Goal: Check status: Check status

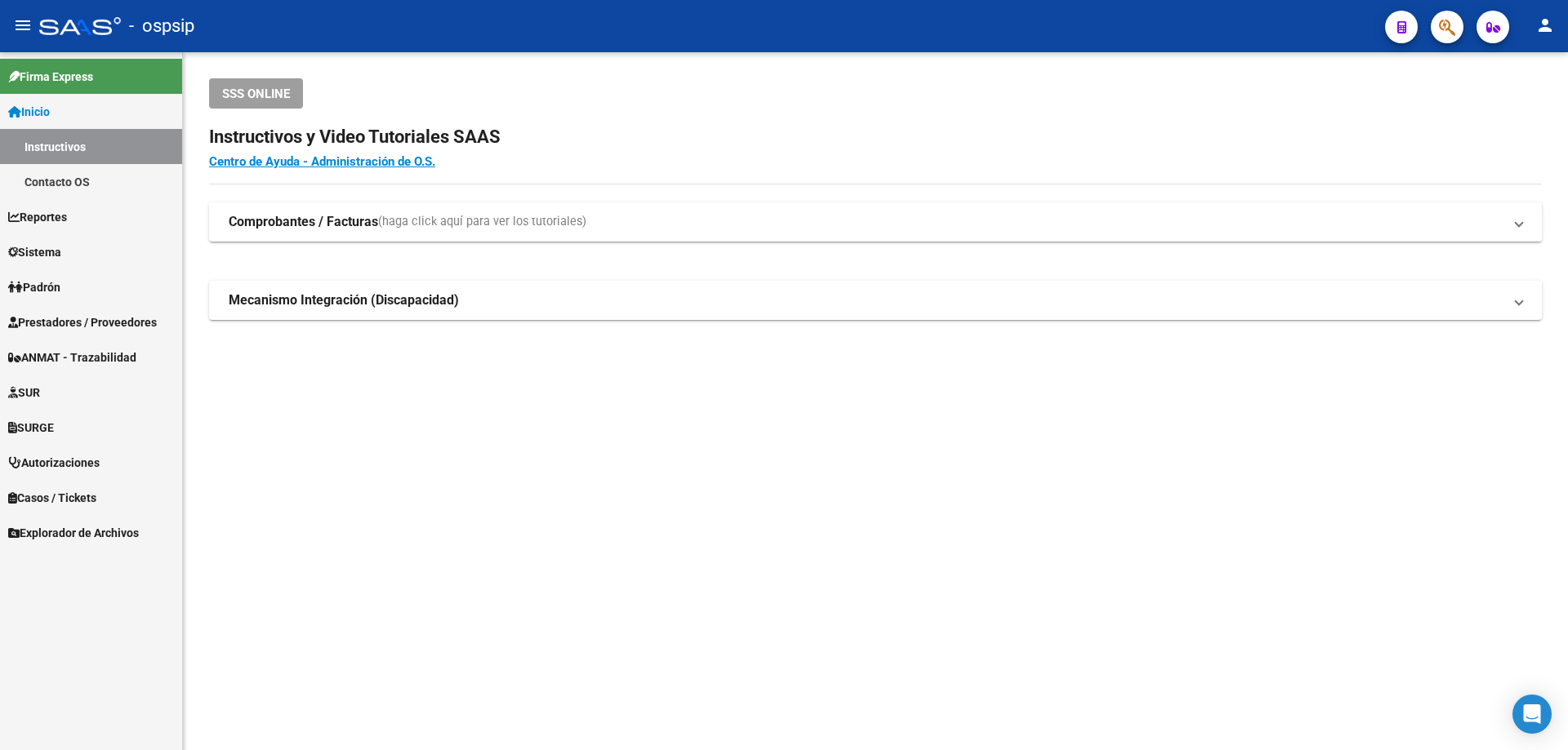
click at [47, 455] on span "Autorizaciones" at bounding box center [54, 462] width 92 height 18
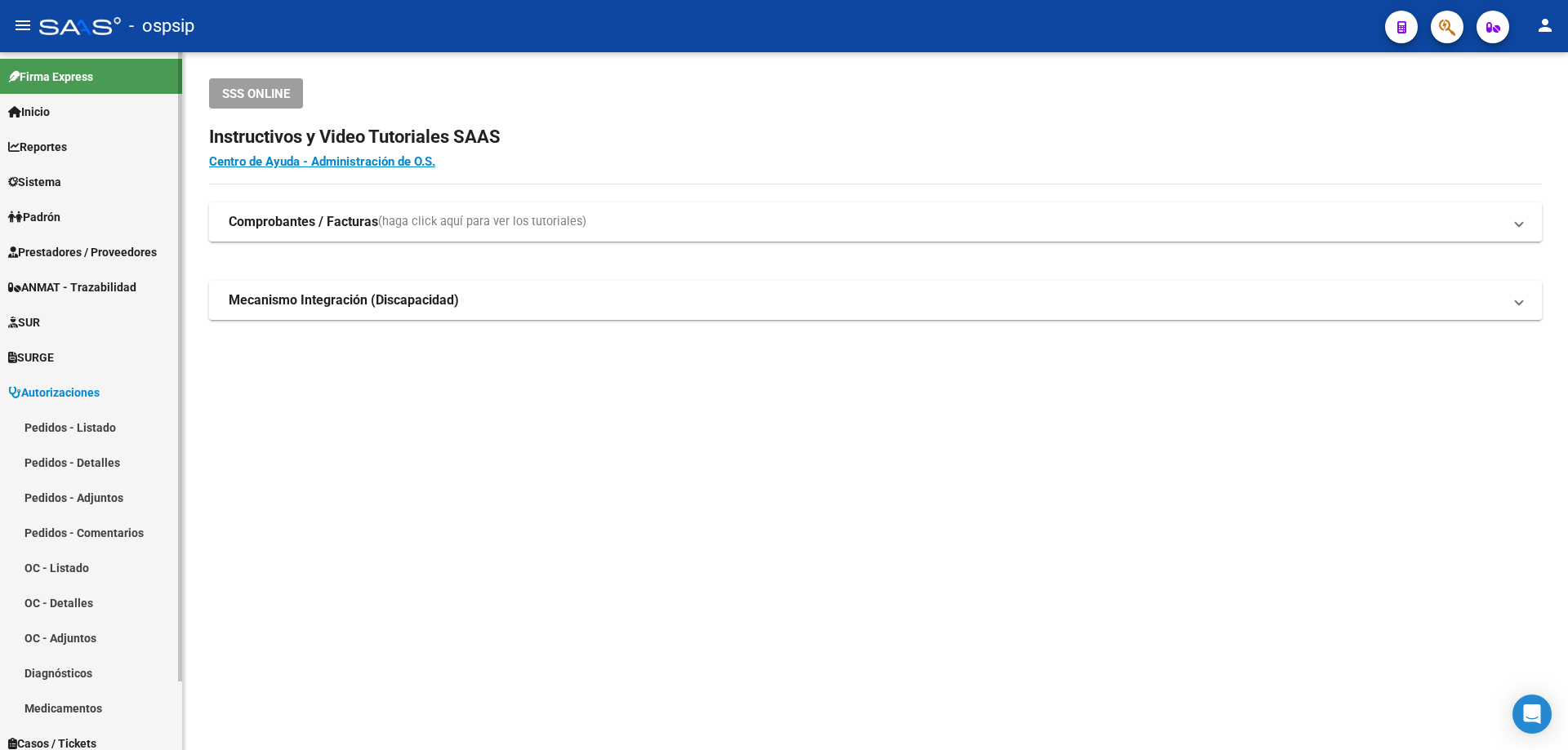
click at [94, 490] on mat-nav-list "Pedidos - Listado Pedidos - Detalles Pedidos - Adjuntos Pedidos - Comentarios O…" at bounding box center [91, 568] width 182 height 316
click at [78, 424] on link "Pedidos - Listado" at bounding box center [91, 427] width 182 height 35
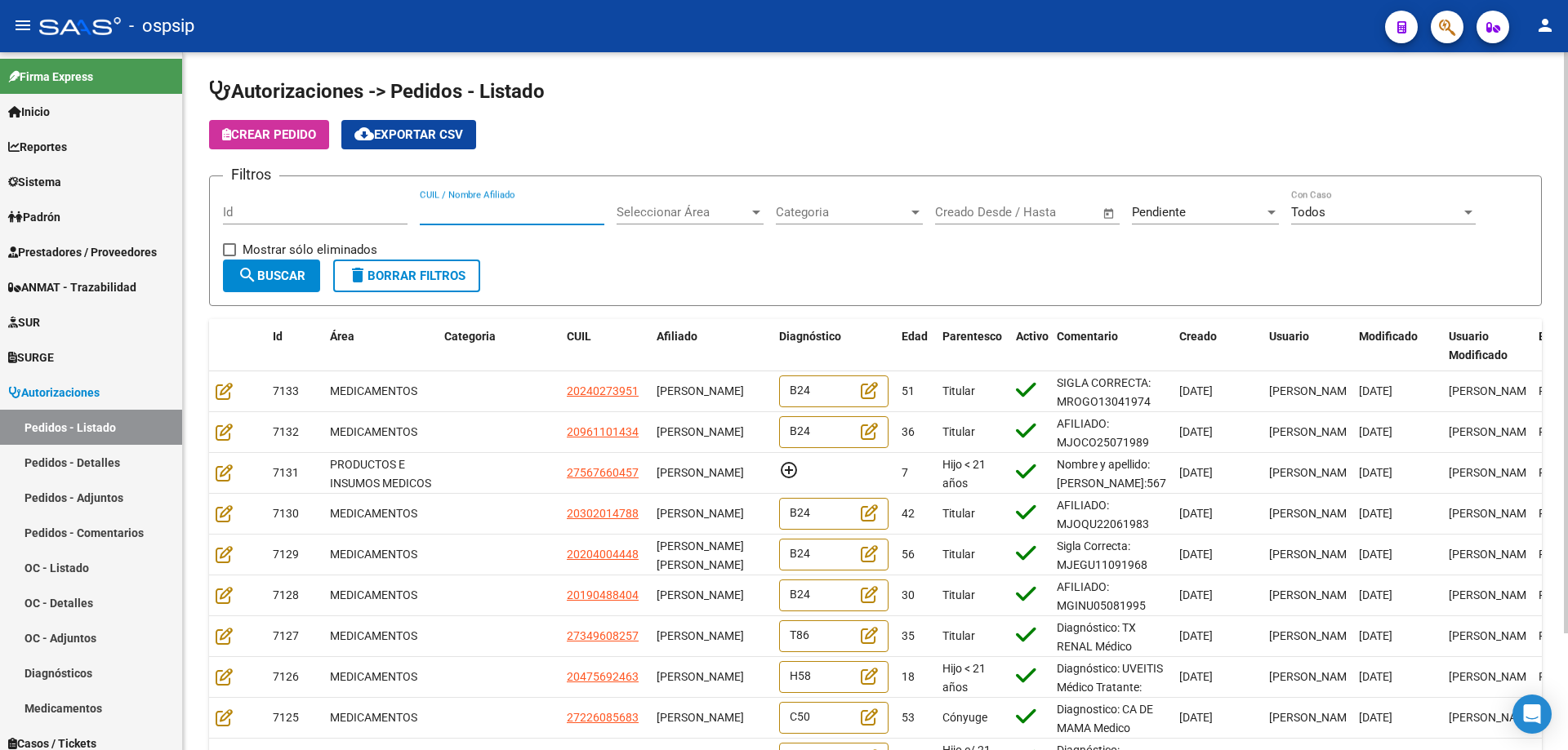
click at [528, 208] on input "CUIL / Nombre Afiliado" at bounding box center [512, 212] width 185 height 14
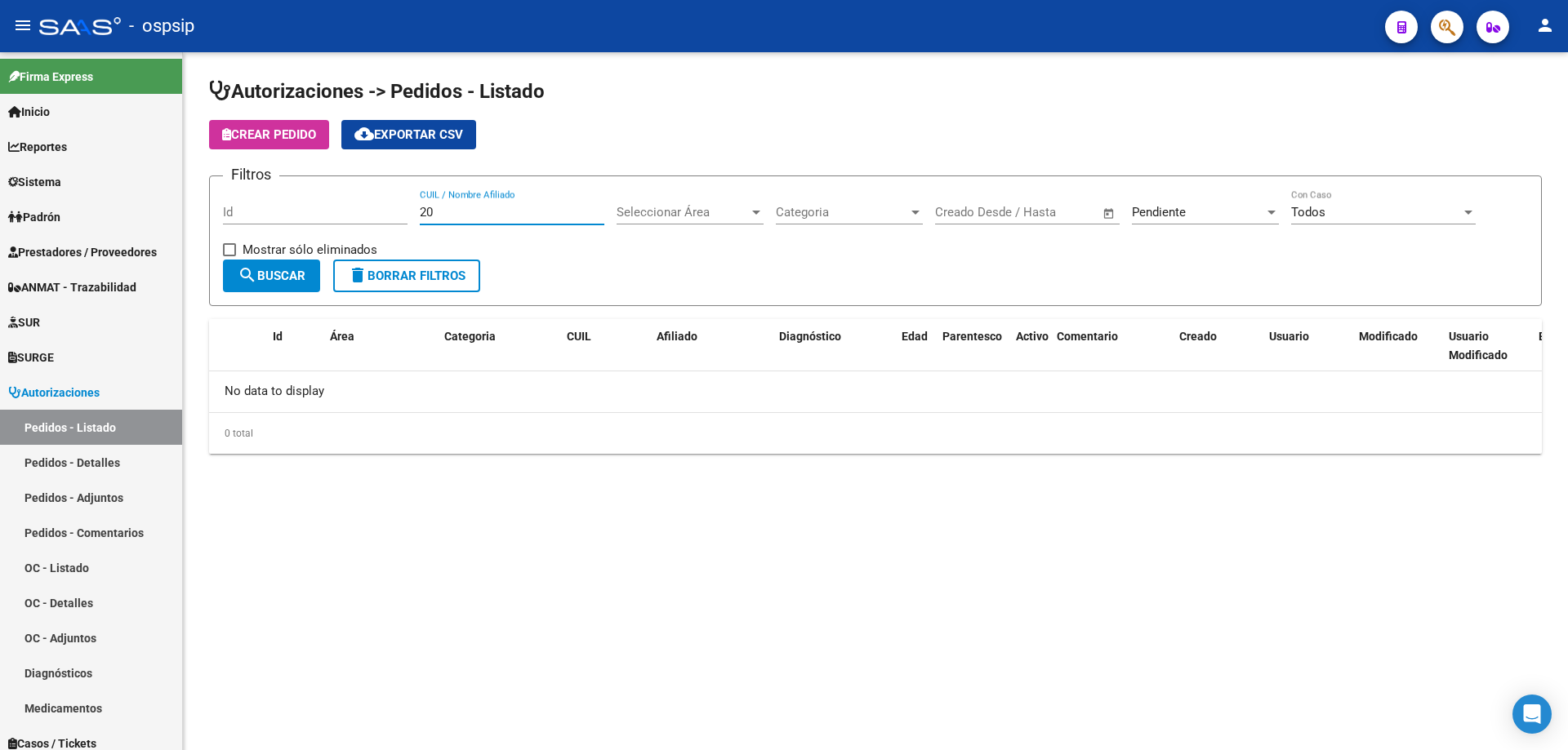
type input "2"
click at [1448, 40] on span "button" at bounding box center [1447, 27] width 16 height 33
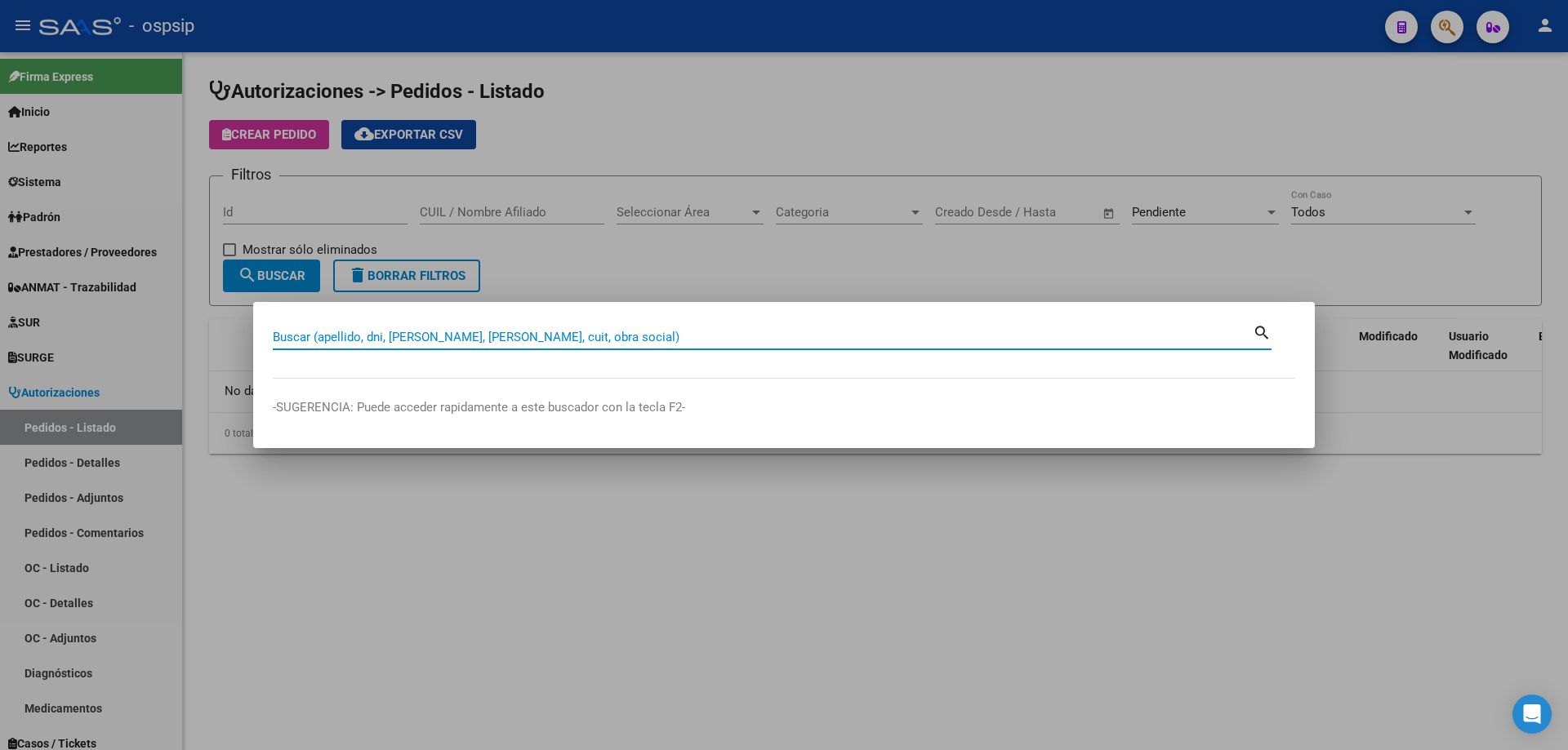
click at [426, 339] on input "Buscar (apellido, dni, [PERSON_NAME], [PERSON_NAME], cuit, obra social)" at bounding box center [762, 337] width 980 height 14
type input "56766045"
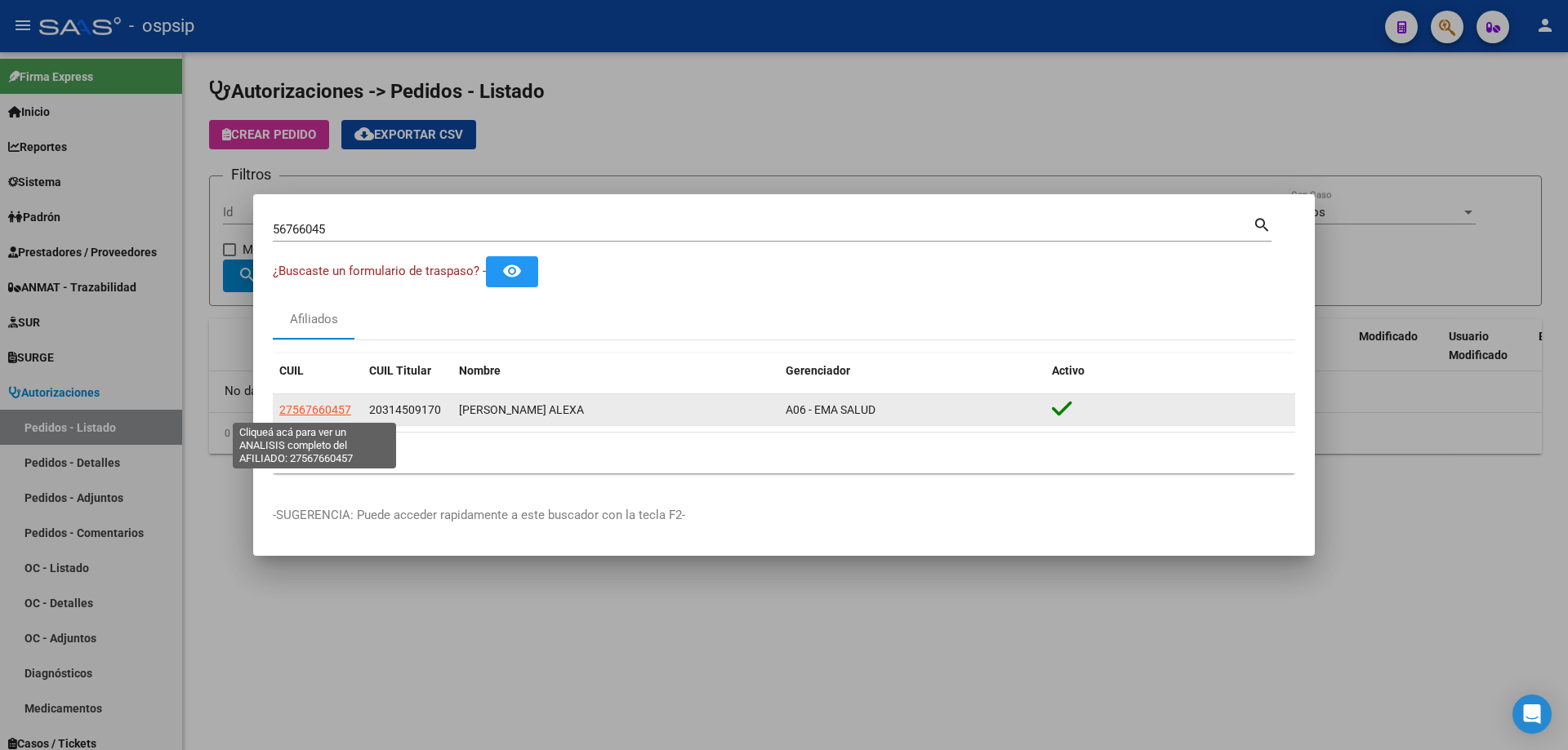
click at [314, 414] on span "27567660457" at bounding box center [315, 409] width 72 height 13
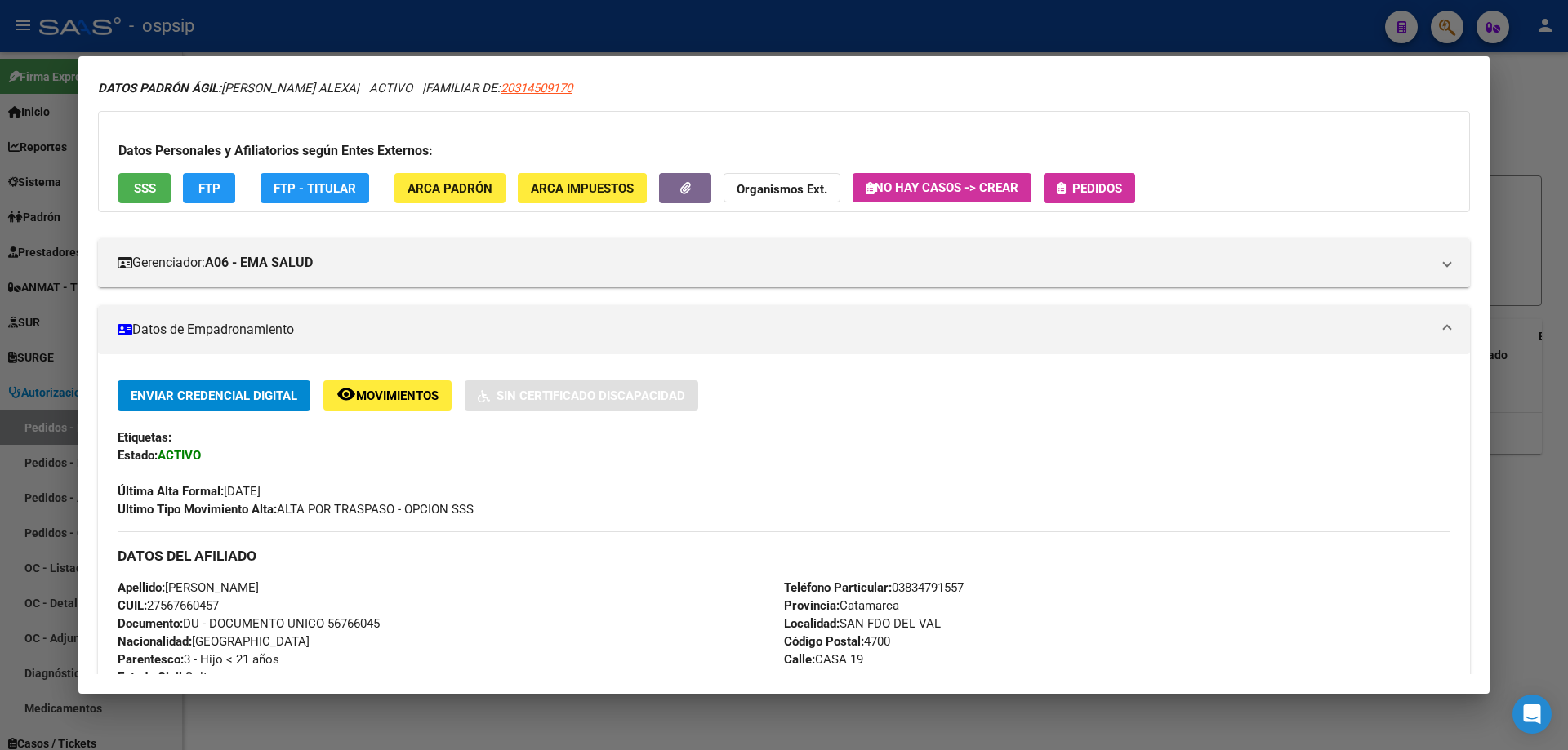
scroll to position [81, 0]
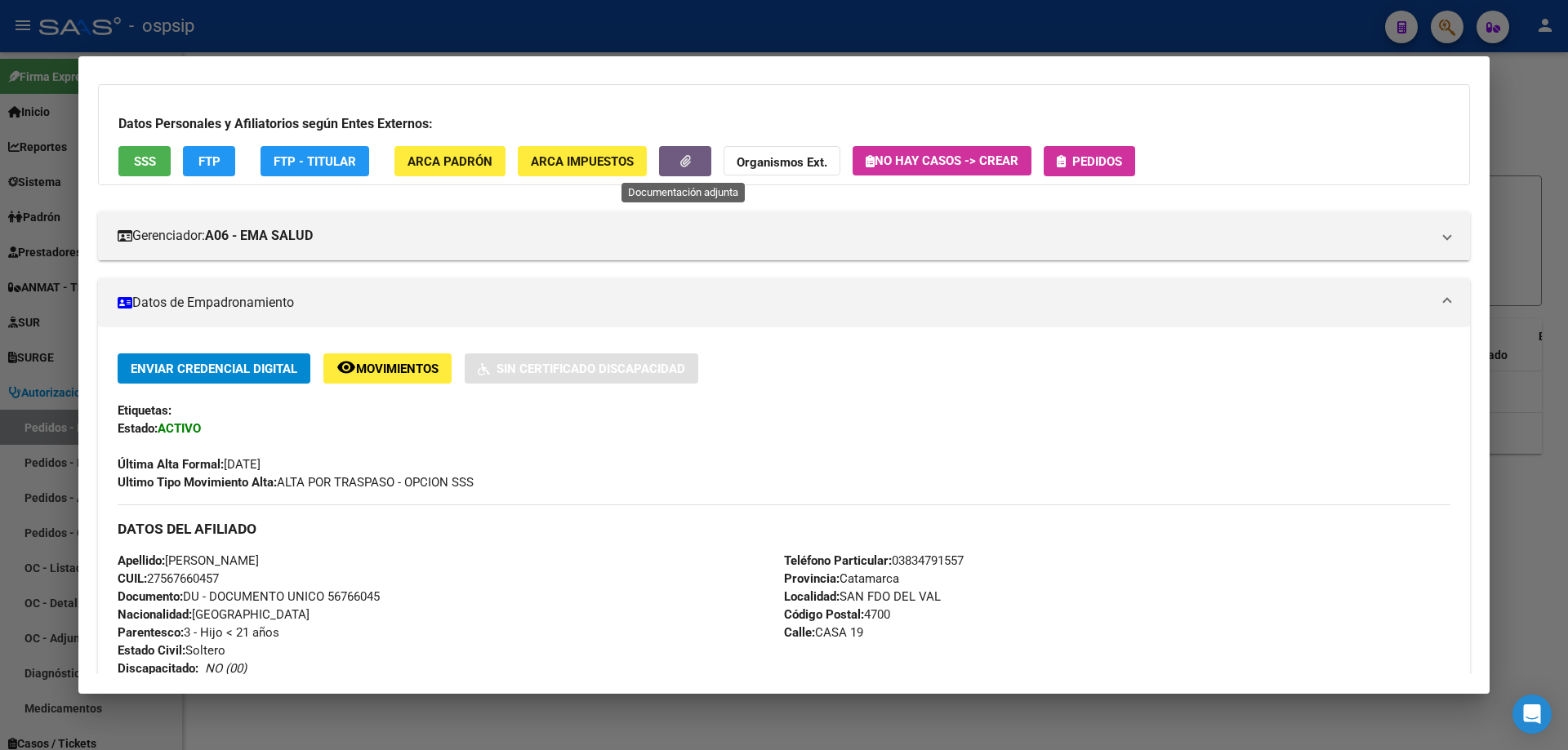
click at [683, 156] on icon "button" at bounding box center [686, 161] width 11 height 12
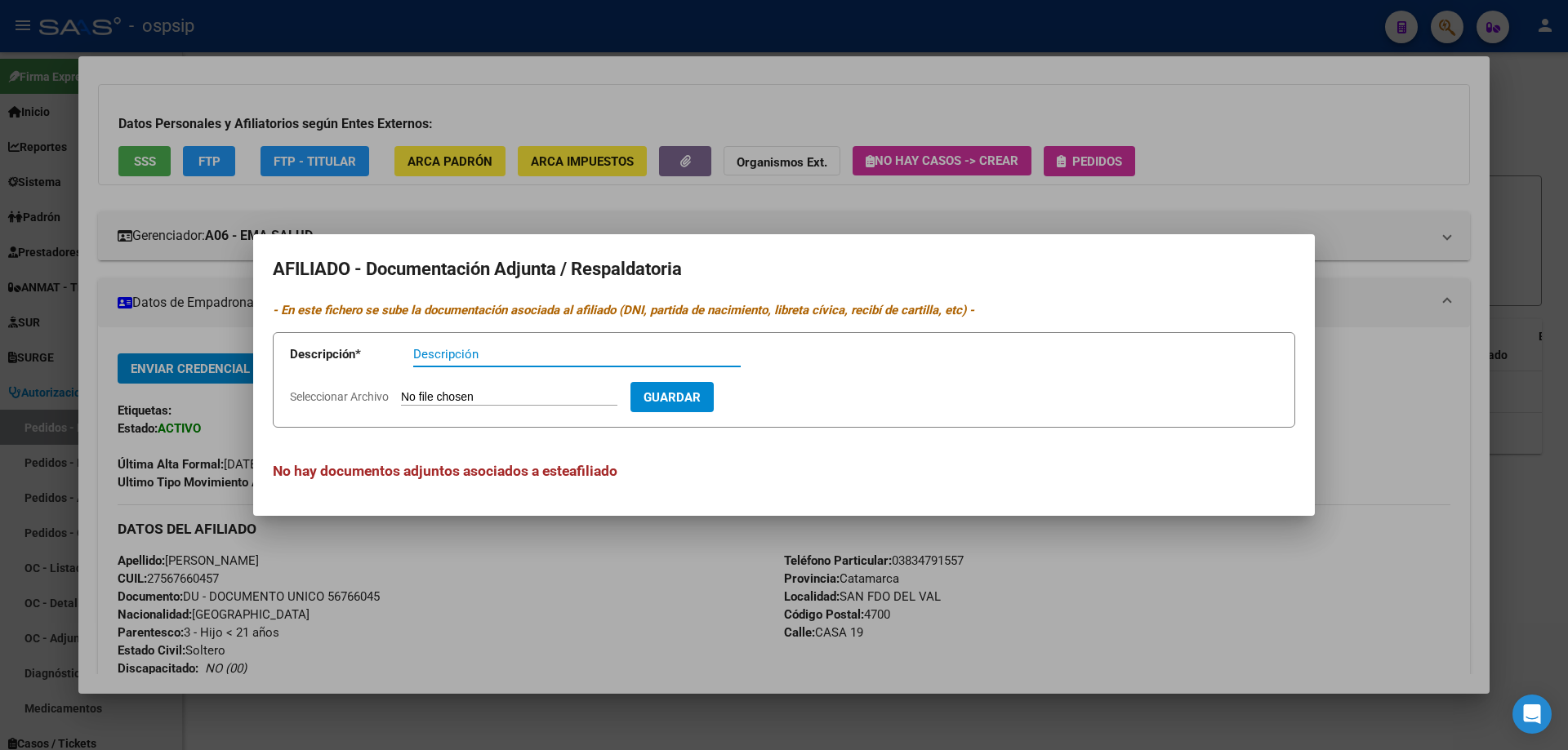
click at [1162, 204] on div at bounding box center [784, 375] width 1568 height 750
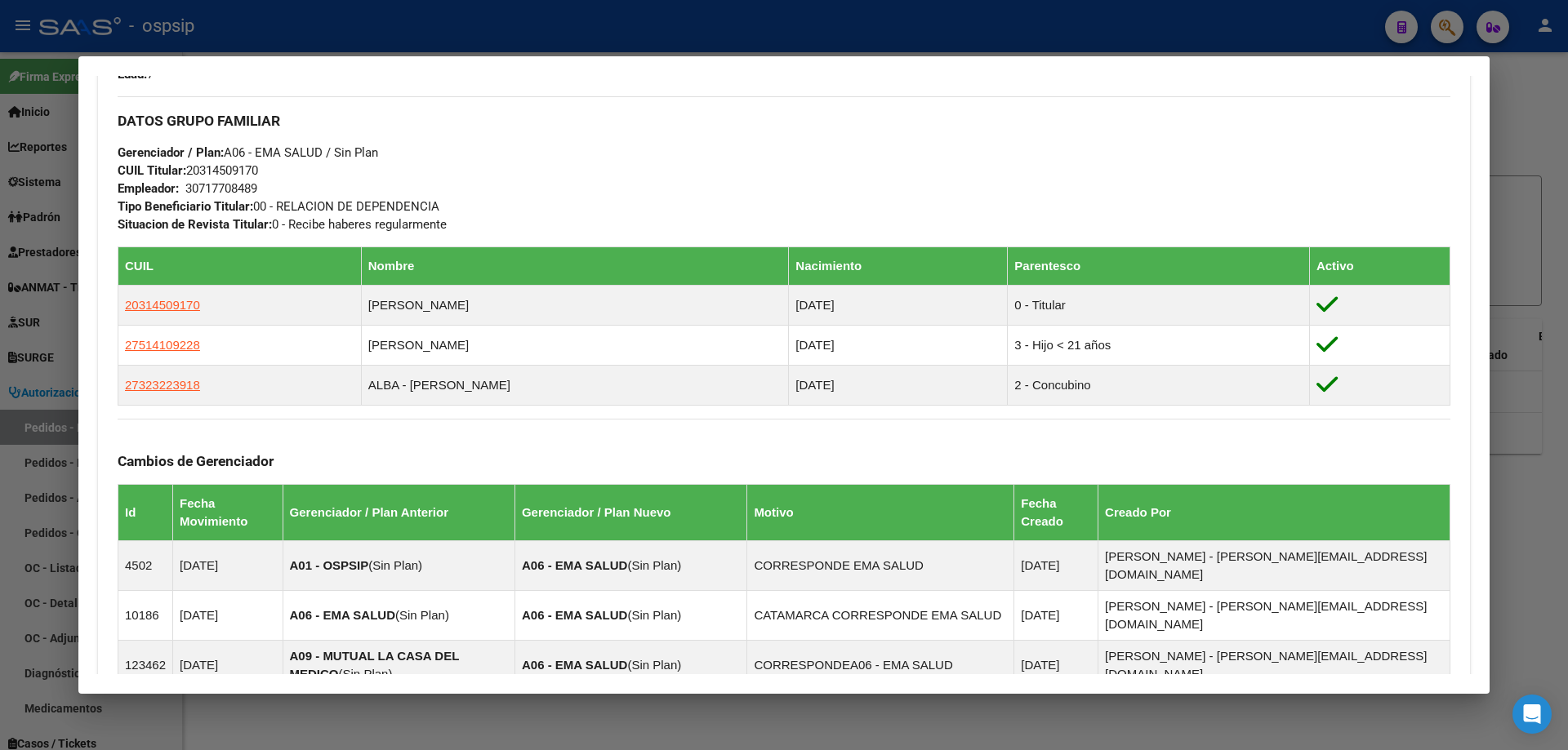
scroll to position [735, 0]
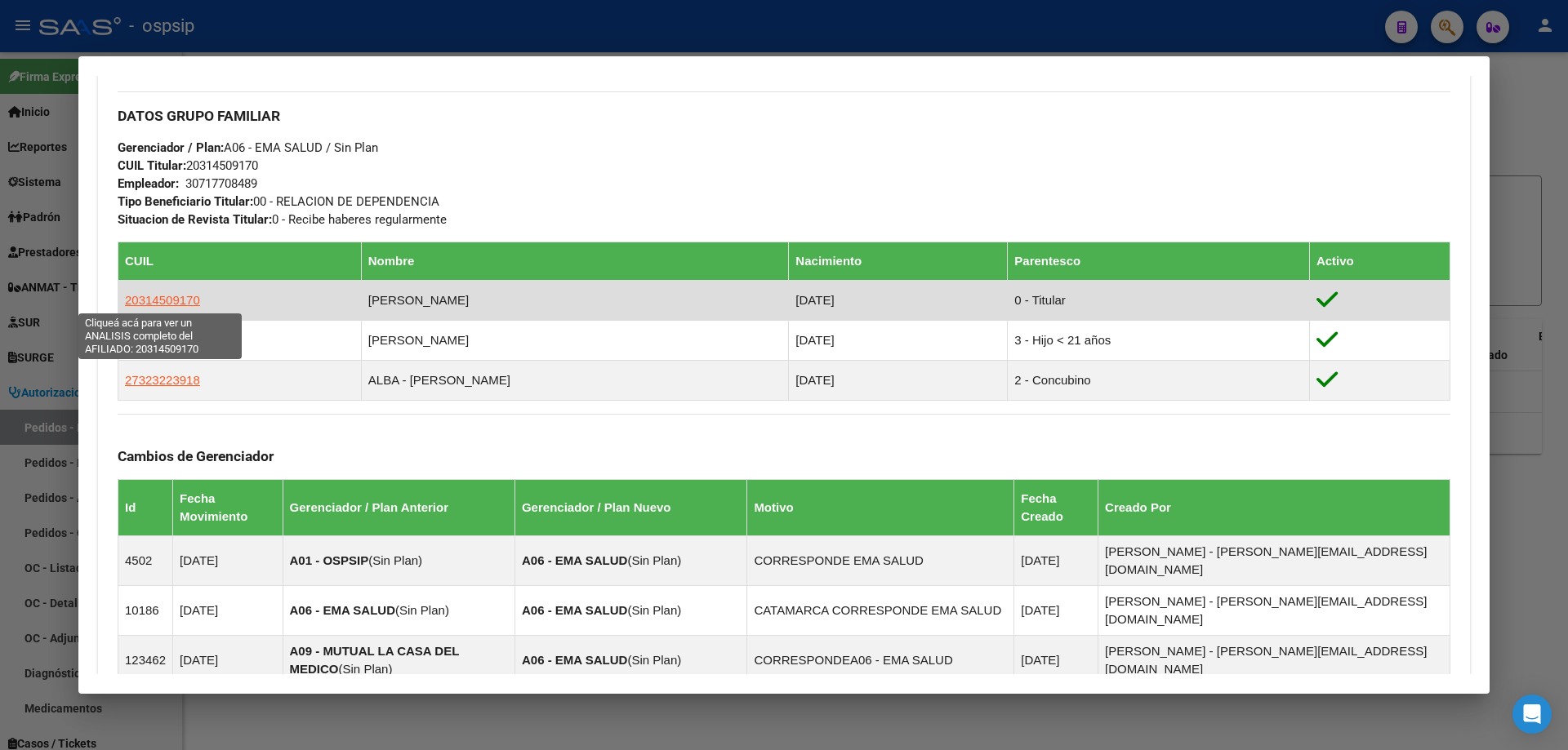
click at [144, 303] on span "20314509170" at bounding box center [162, 299] width 76 height 14
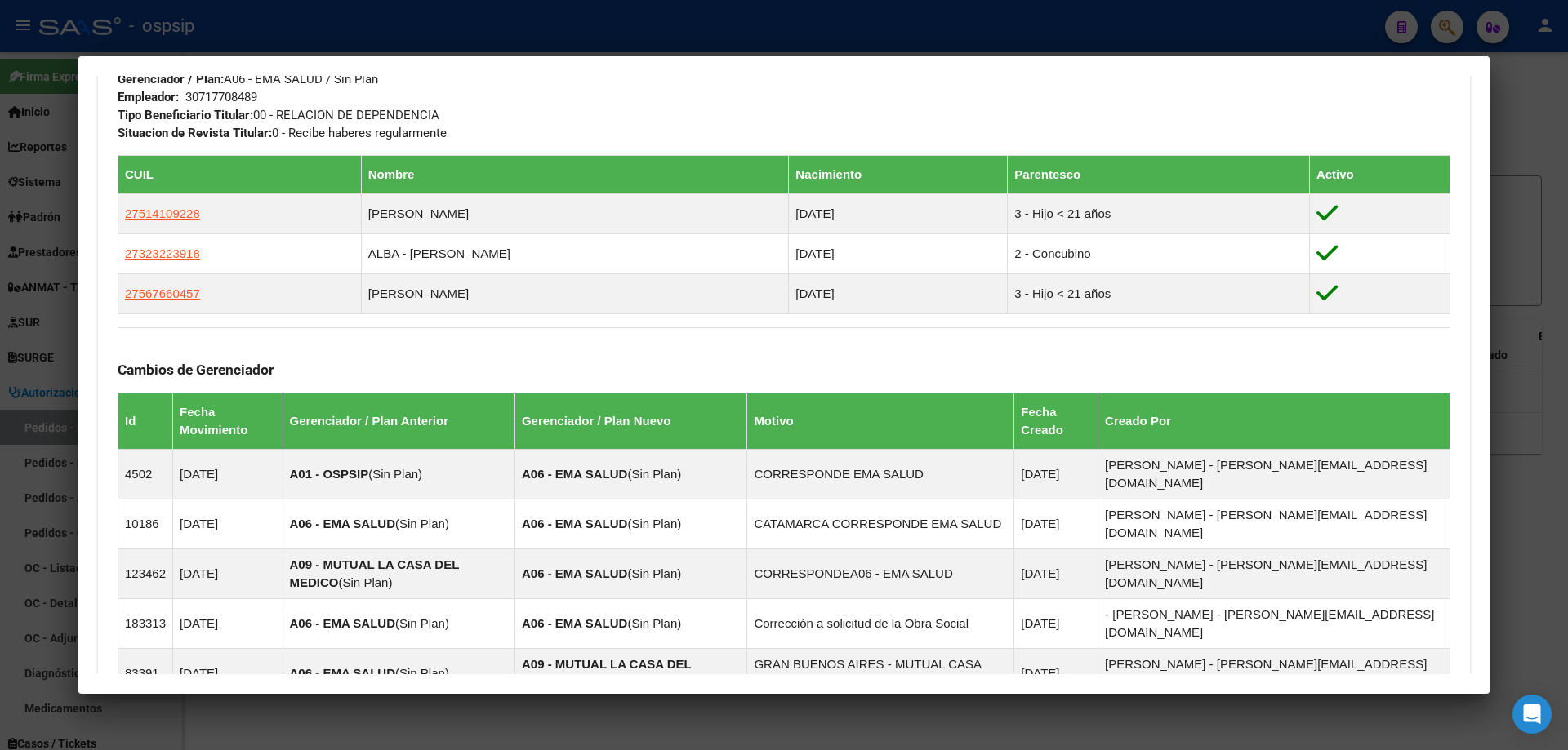
scroll to position [1042, 0]
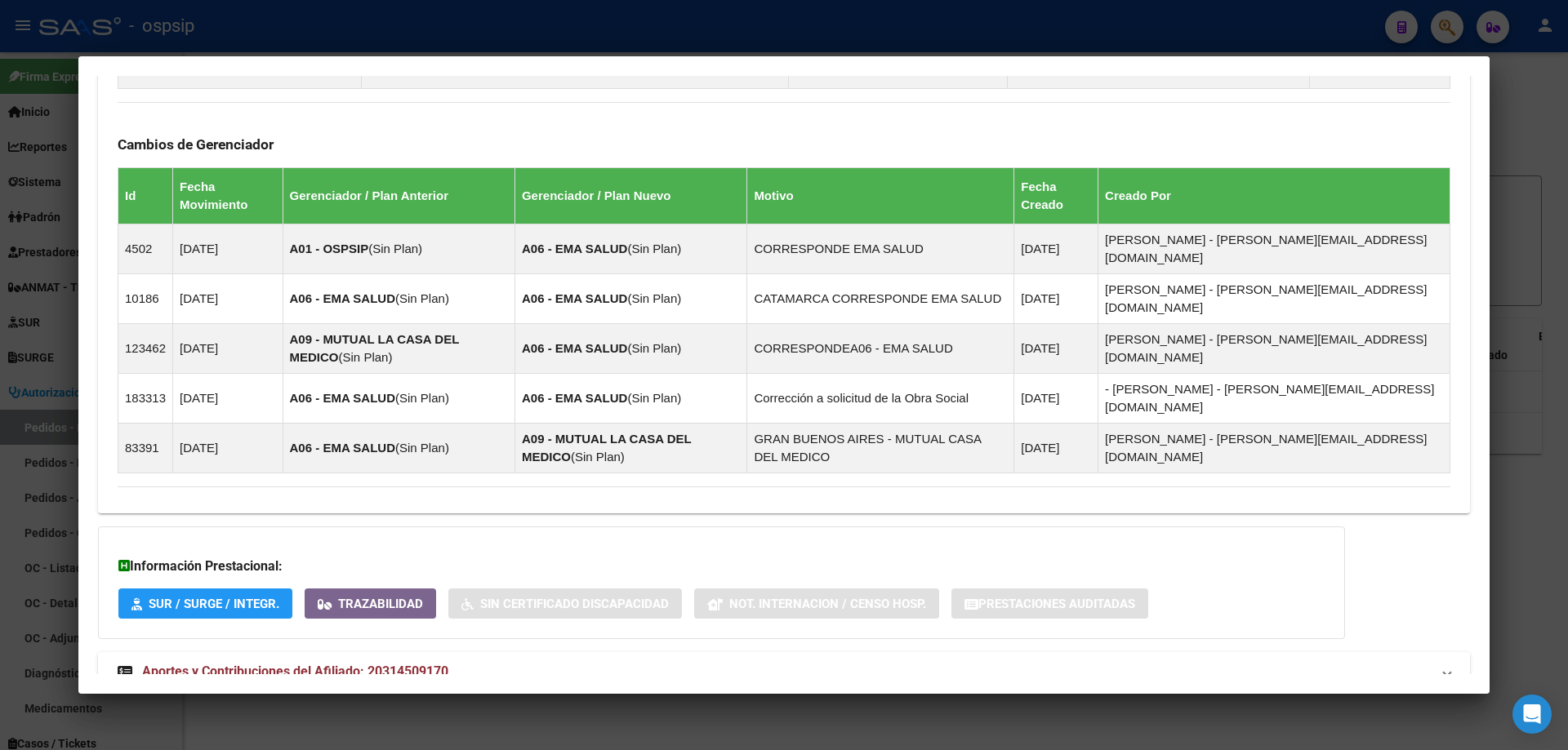
click at [225, 663] on span "Aportes y Contribuciones del Afiliado: 20314509170" at bounding box center [294, 671] width 306 height 15
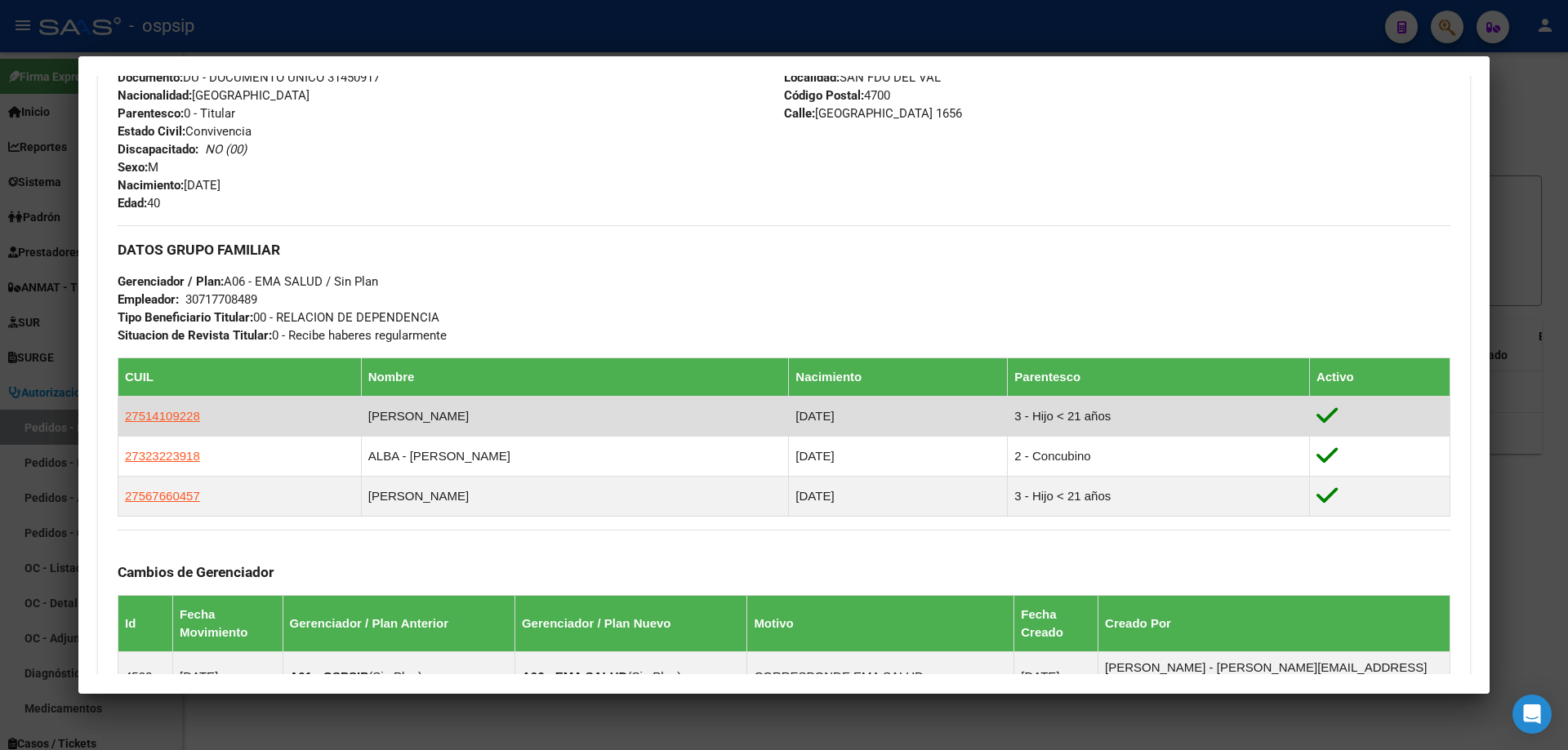
scroll to position [715, 0]
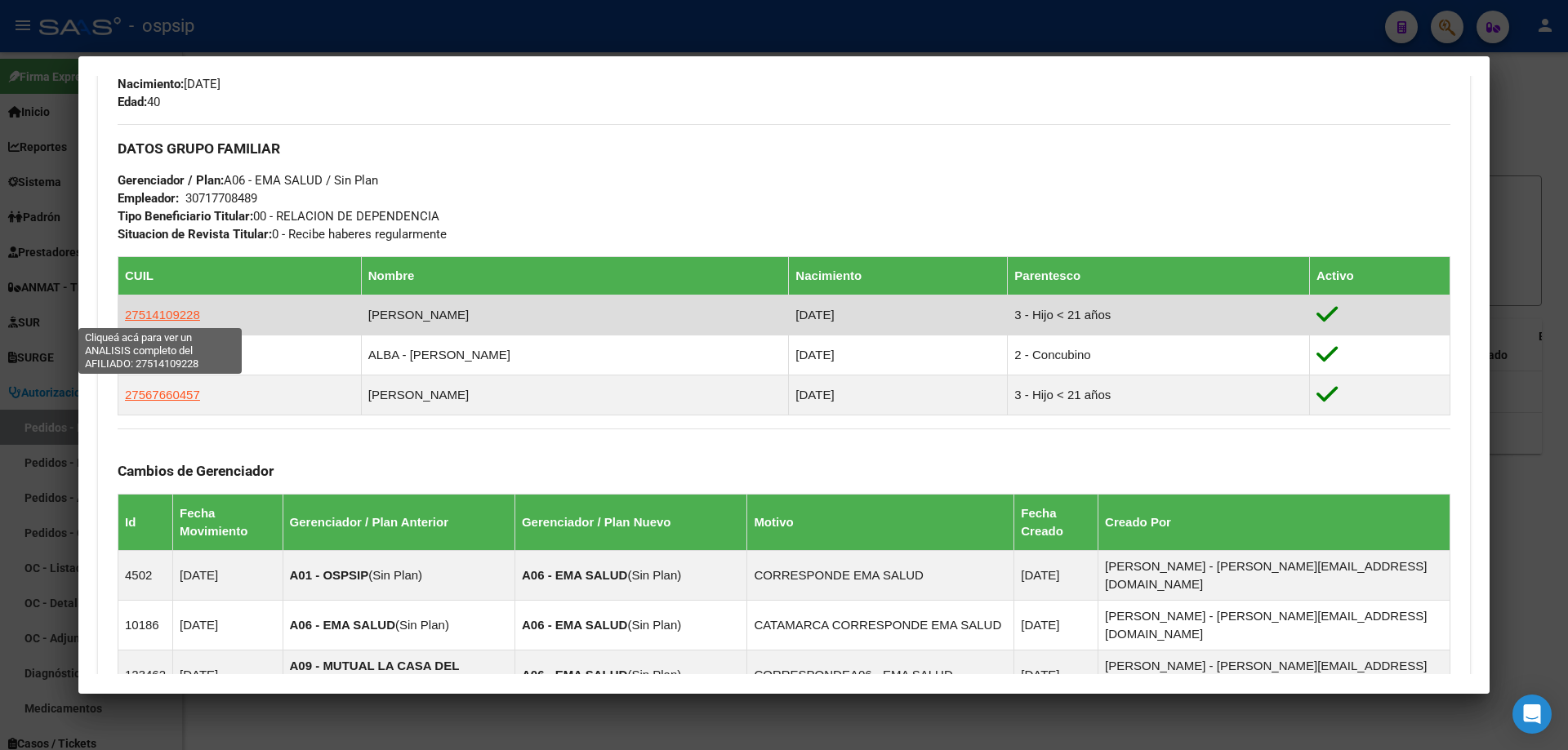
click at [139, 313] on span "27514109228" at bounding box center [162, 315] width 76 height 14
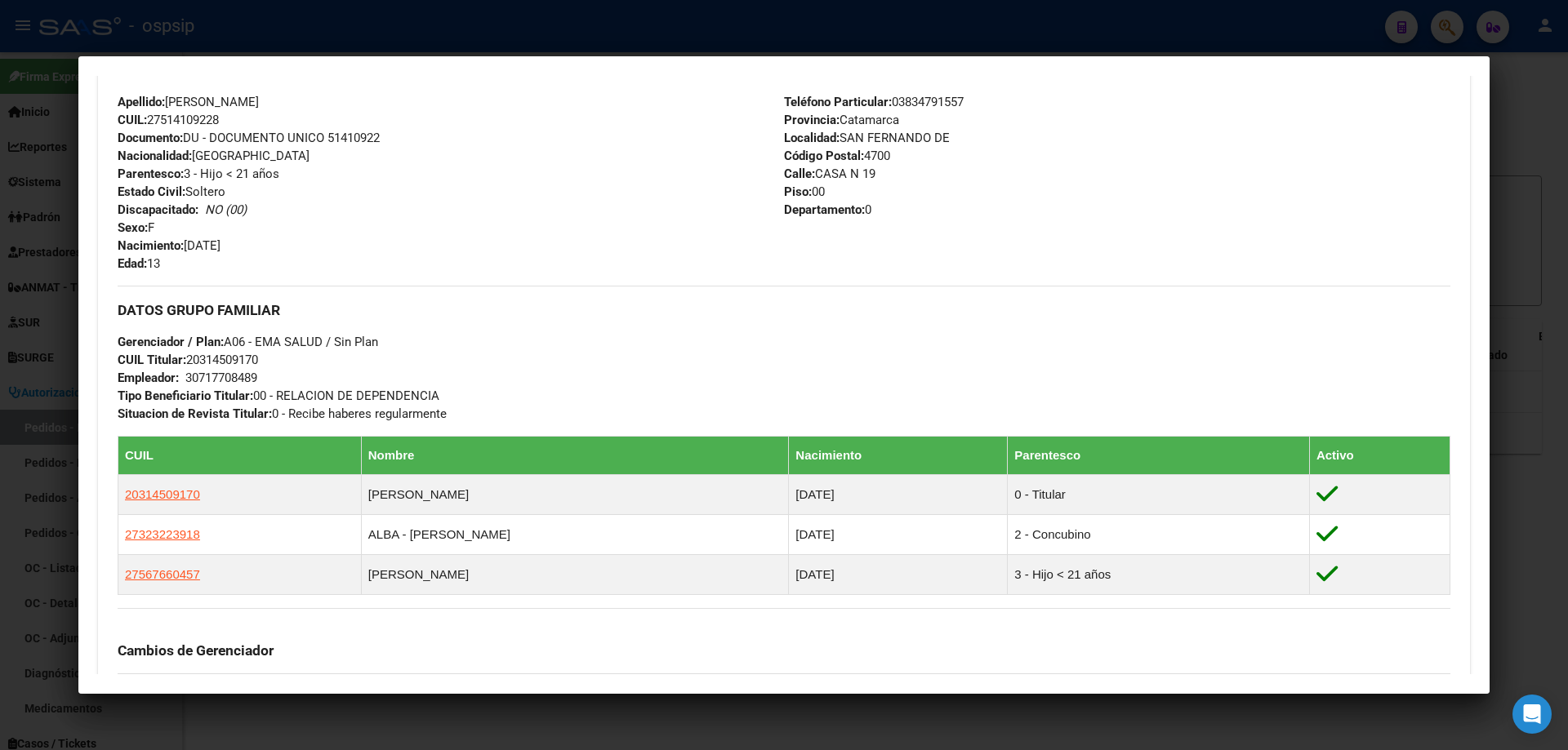
scroll to position [816, 0]
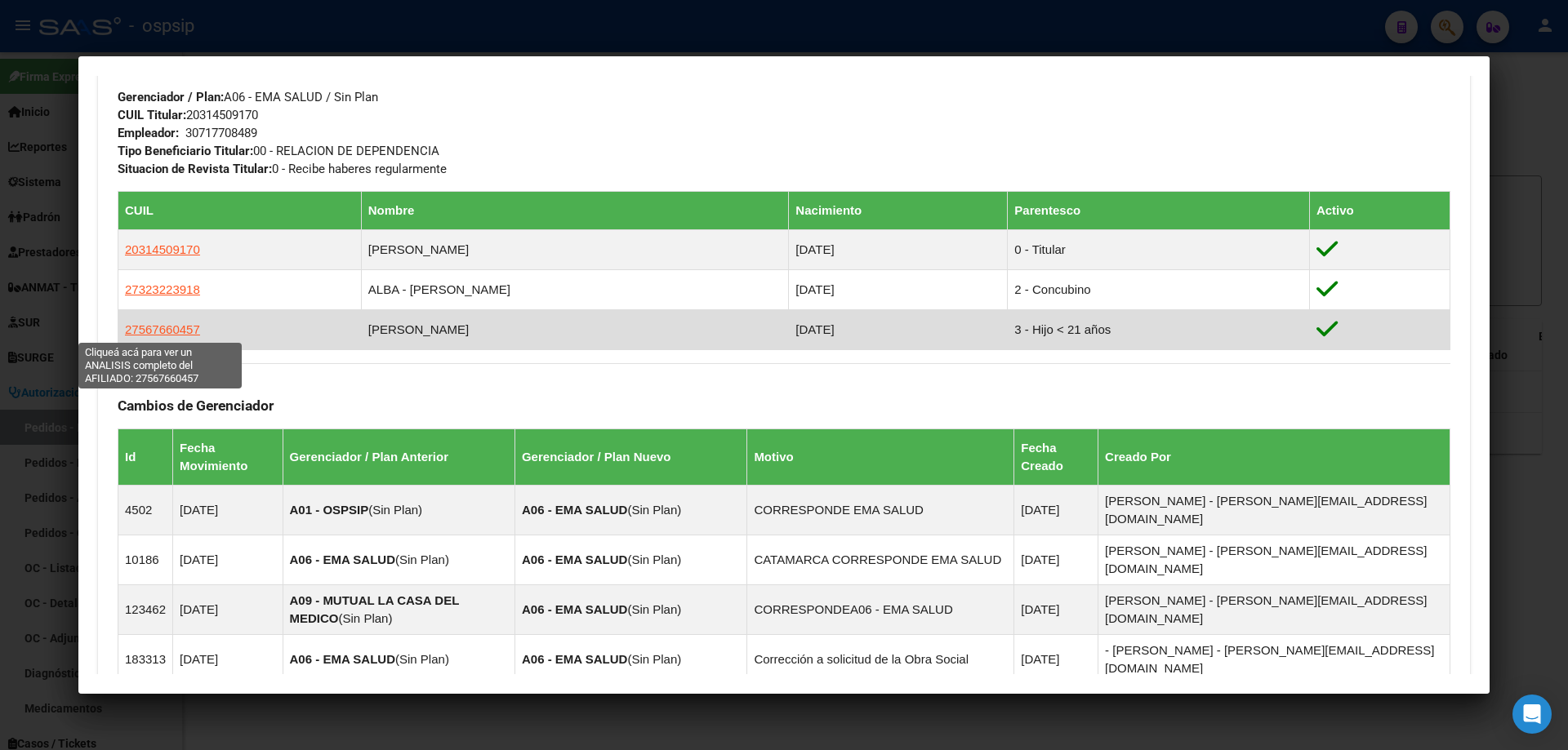
click at [174, 328] on span "27567660457" at bounding box center [162, 329] width 76 height 14
type textarea "27567660457"
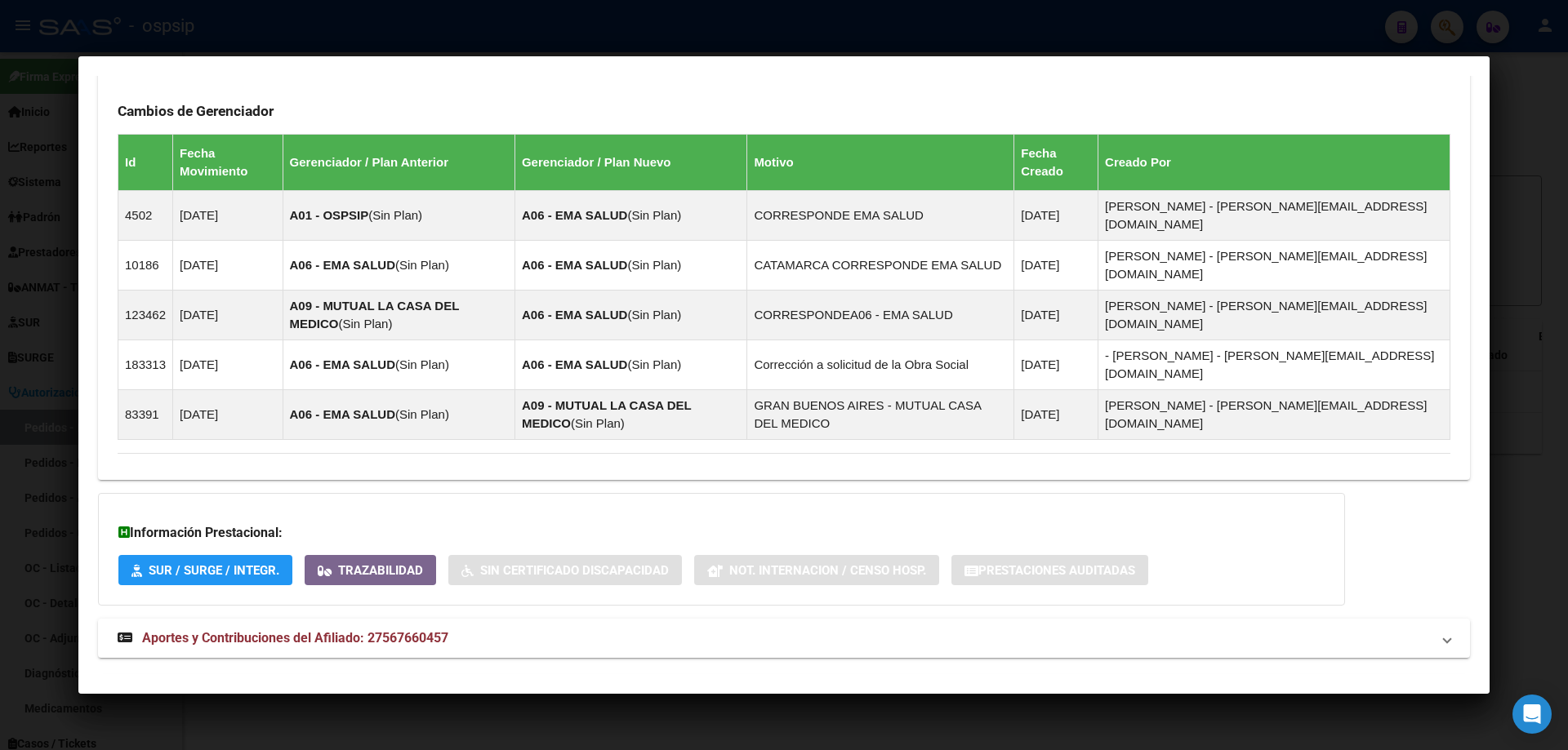
scroll to position [1086, 0]
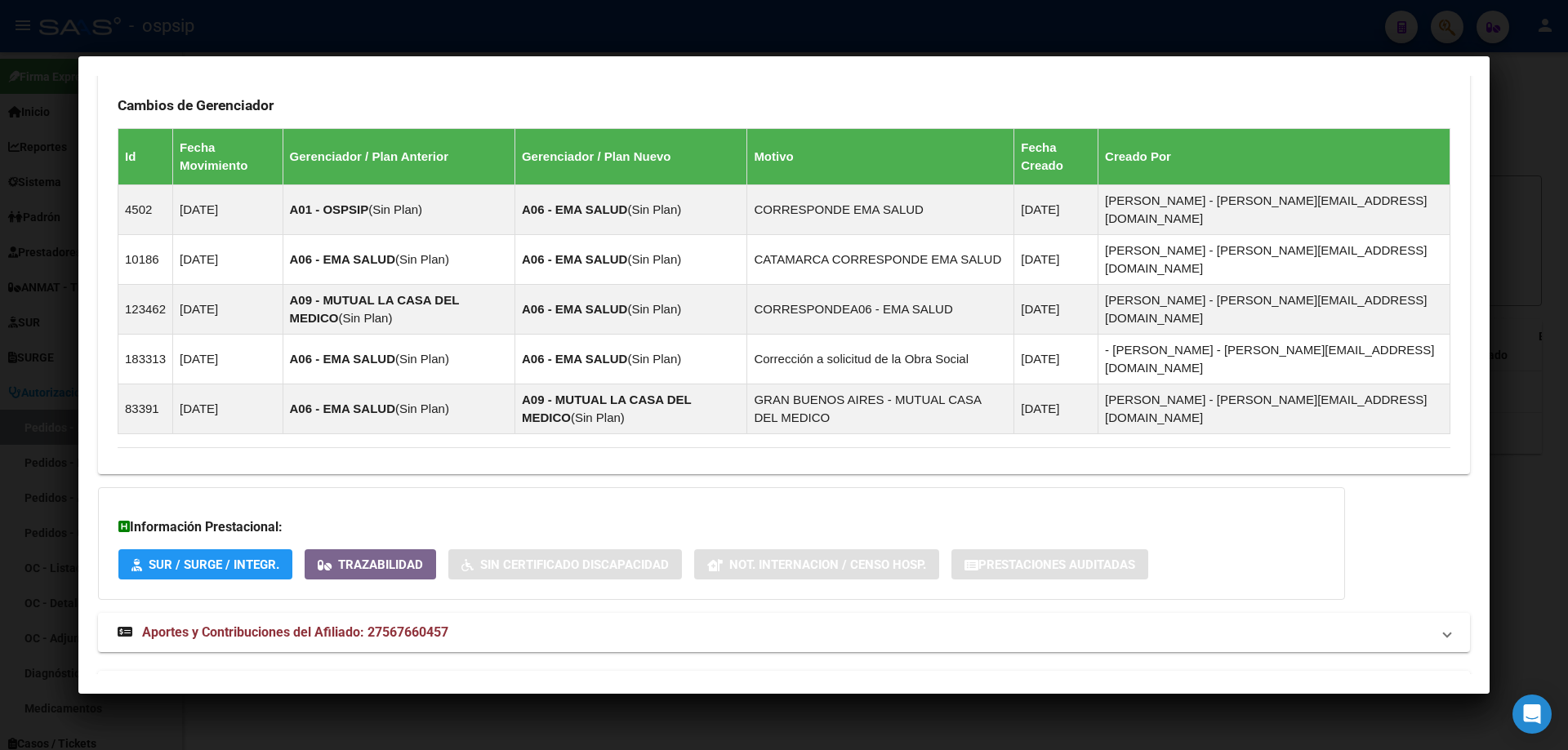
click at [299, 683] on span "Aportes y Contribuciones del Titular: 20314509170" at bounding box center [291, 691] width 299 height 15
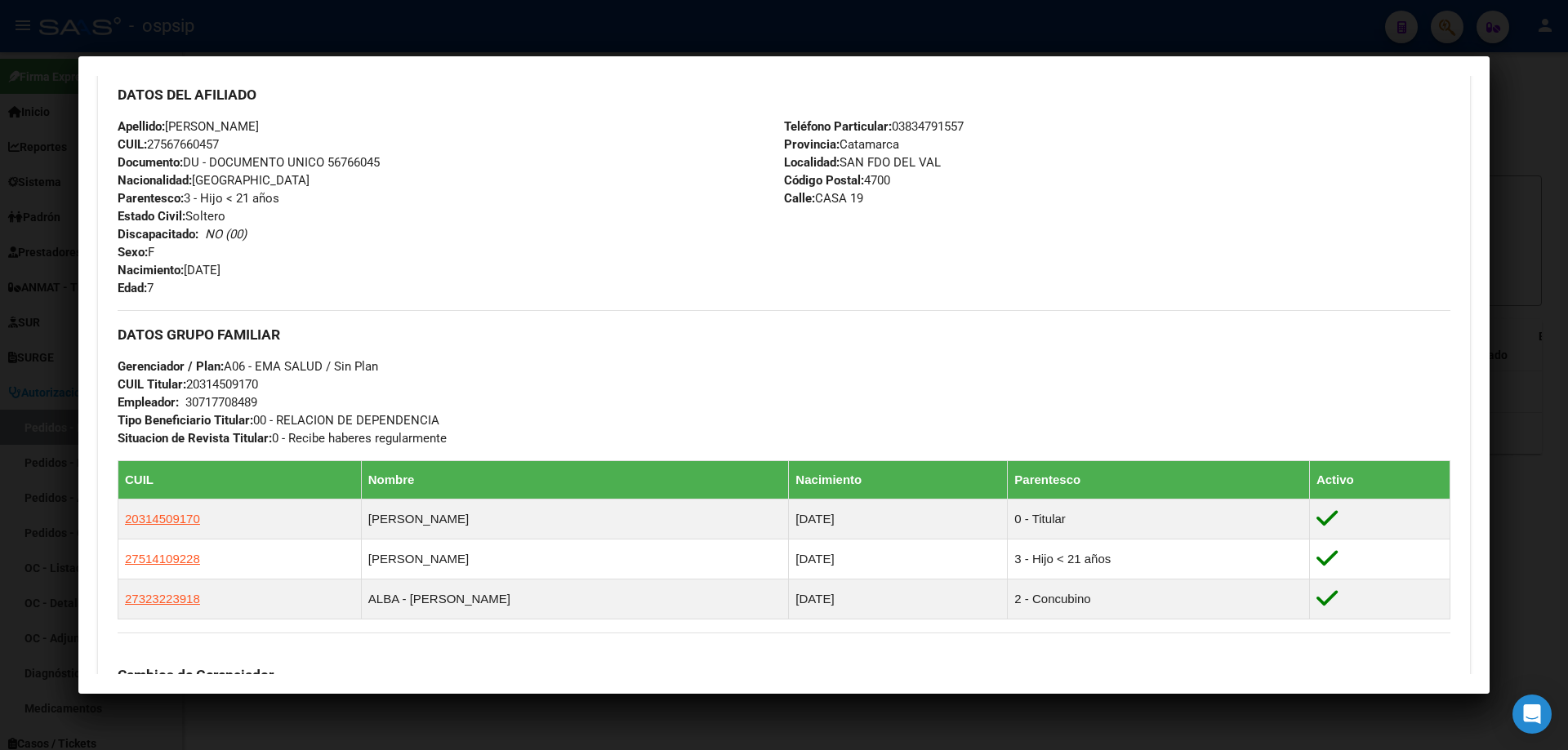
scroll to position [423, 0]
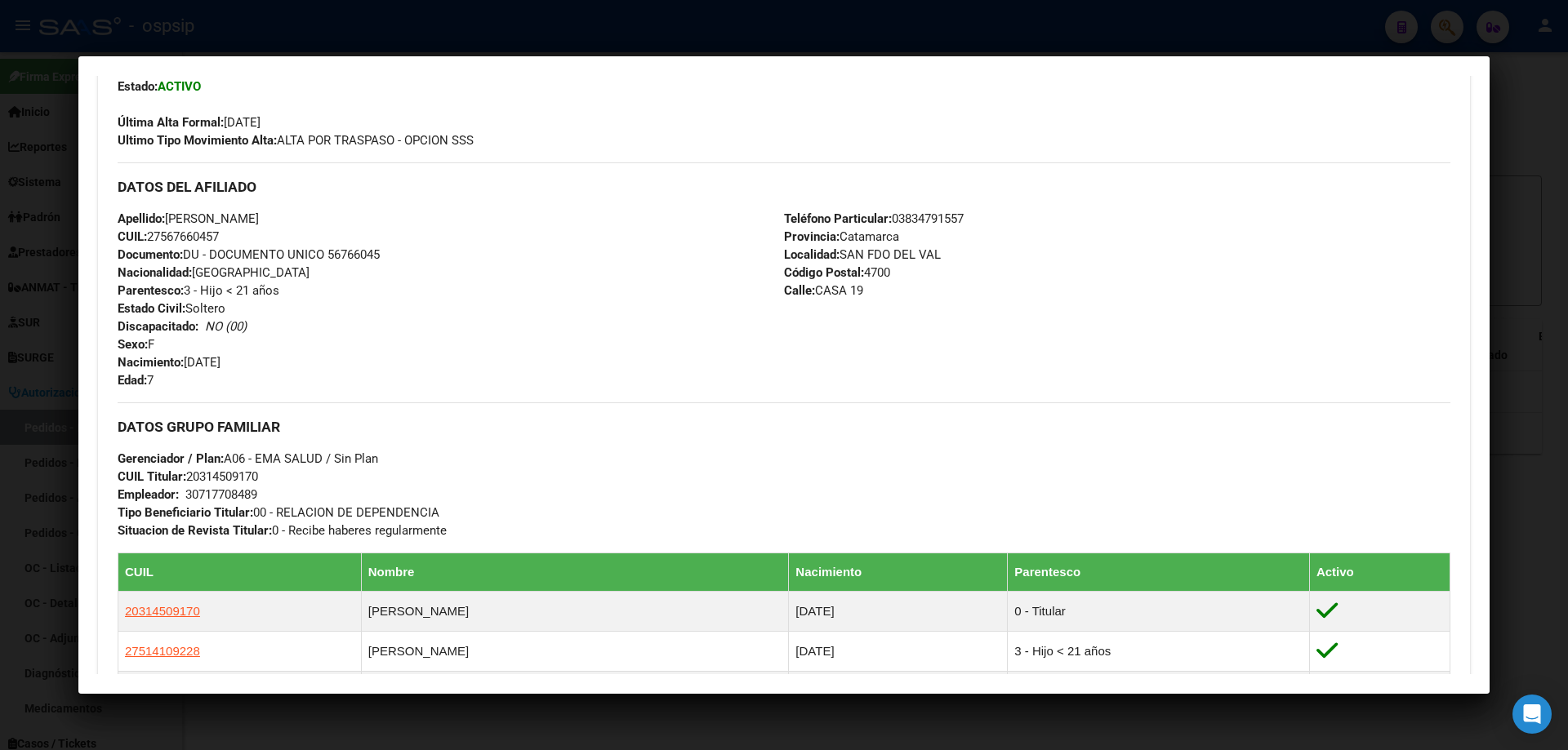
click at [759, 37] on div at bounding box center [784, 375] width 1568 height 750
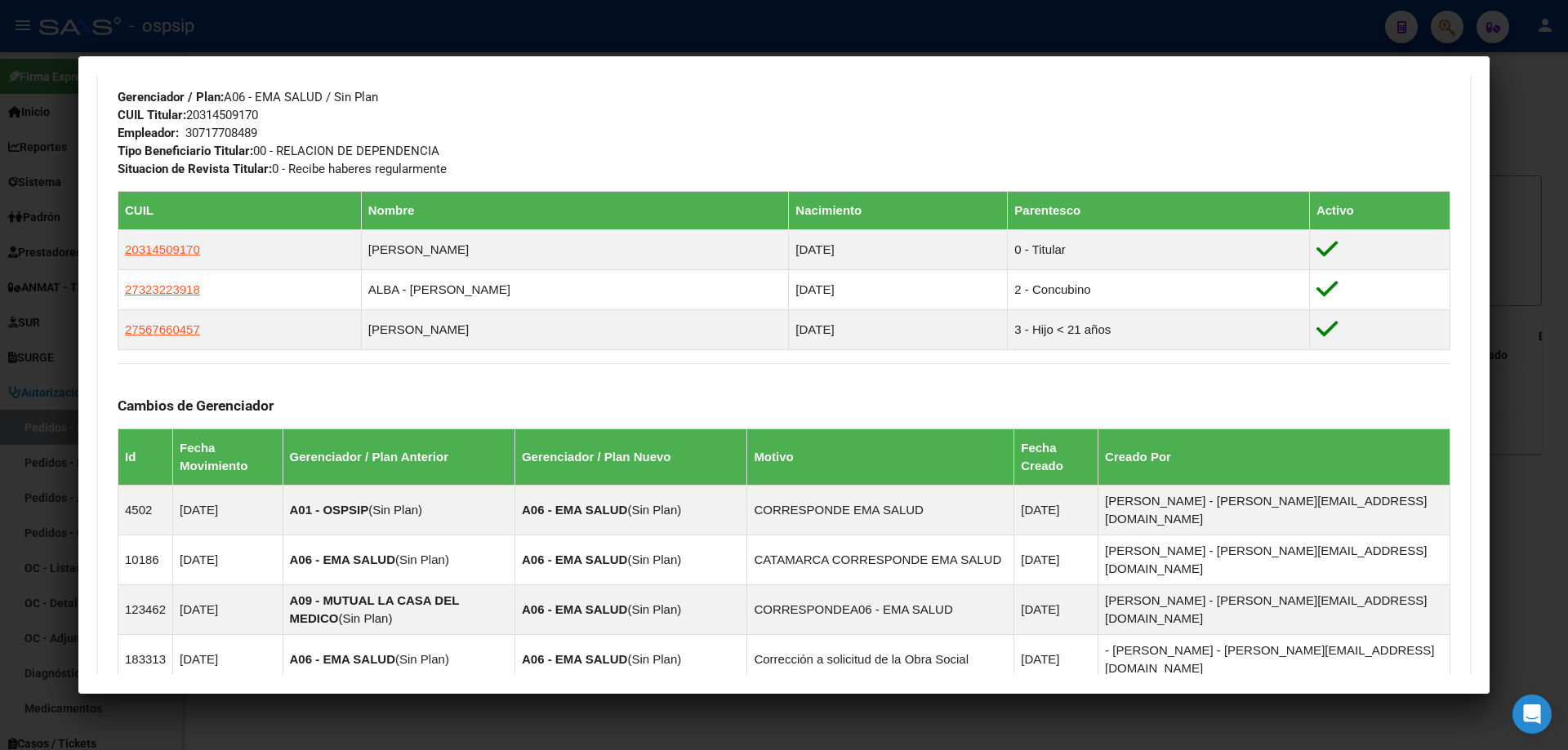
click at [511, 29] on div at bounding box center [784, 375] width 1568 height 750
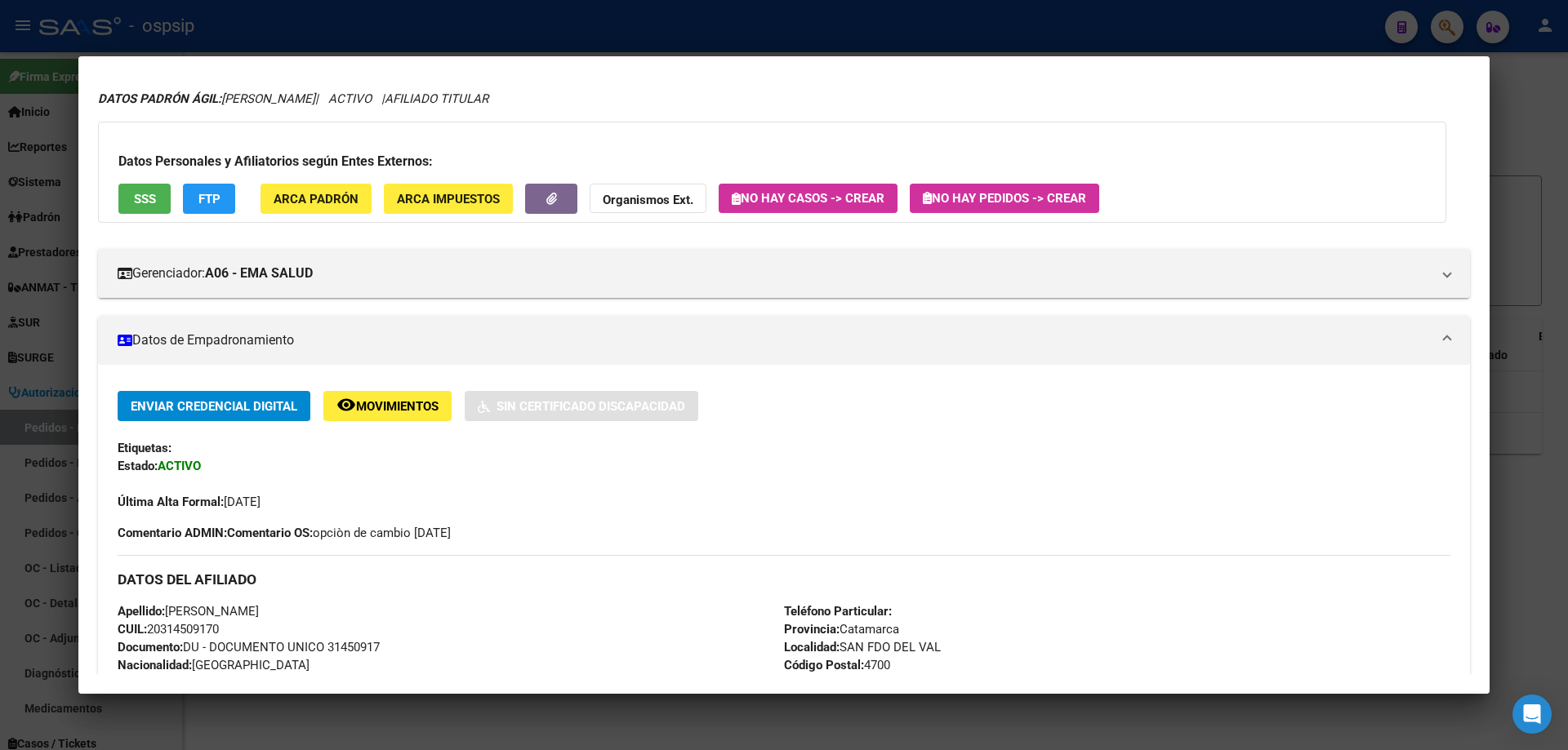
scroll to position [0, 0]
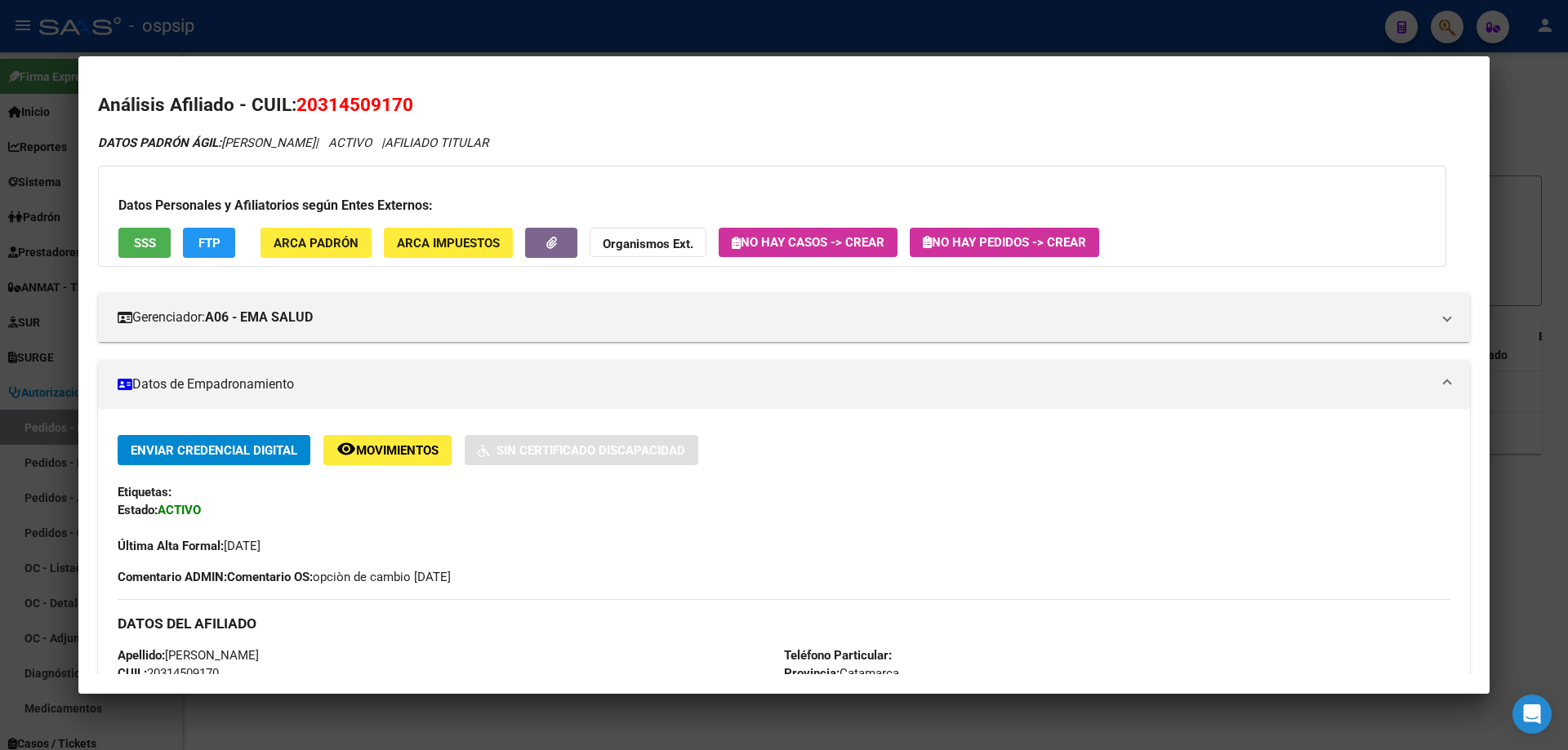
click at [688, 33] on div at bounding box center [784, 375] width 1568 height 750
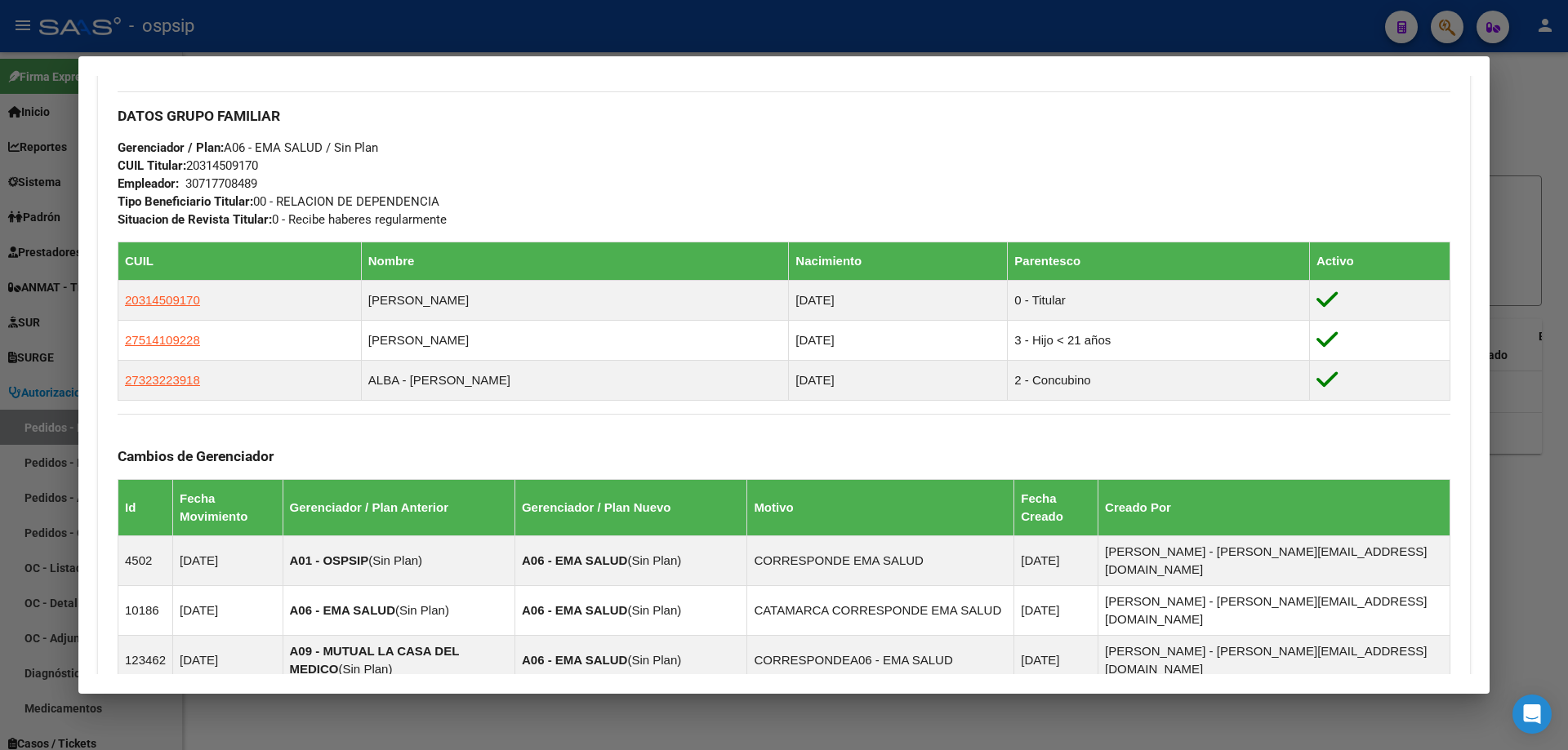
click at [657, 38] on div at bounding box center [784, 375] width 1568 height 750
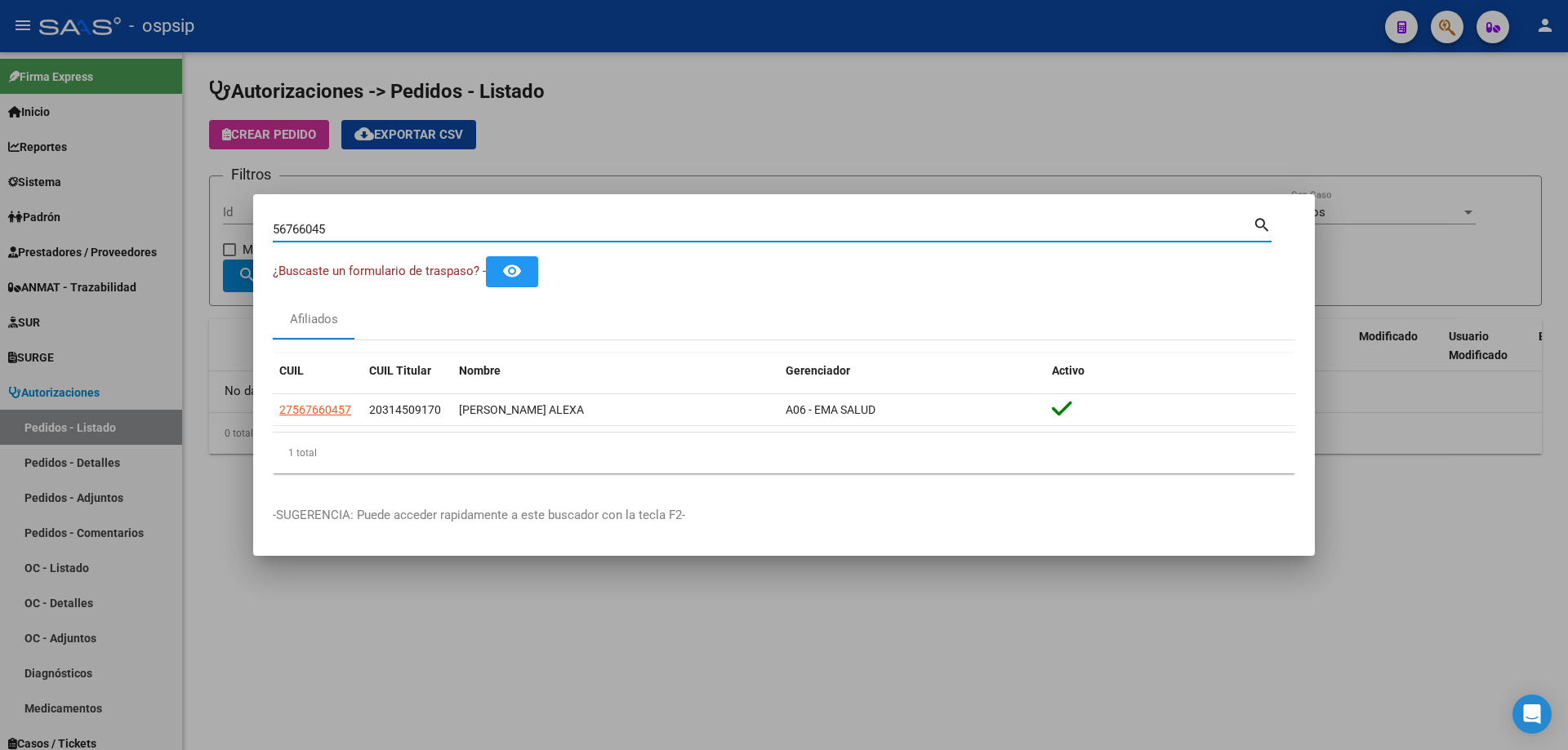
drag, startPoint x: 334, startPoint y: 228, endPoint x: 249, endPoint y: 228, distance: 85.0
click at [249, 228] on div "56766045 Buscar (apellido, dni, cuil, nro traspaso, cuit, obra social) search ¿…" at bounding box center [784, 375] width 1568 height 750
type input "30996728"
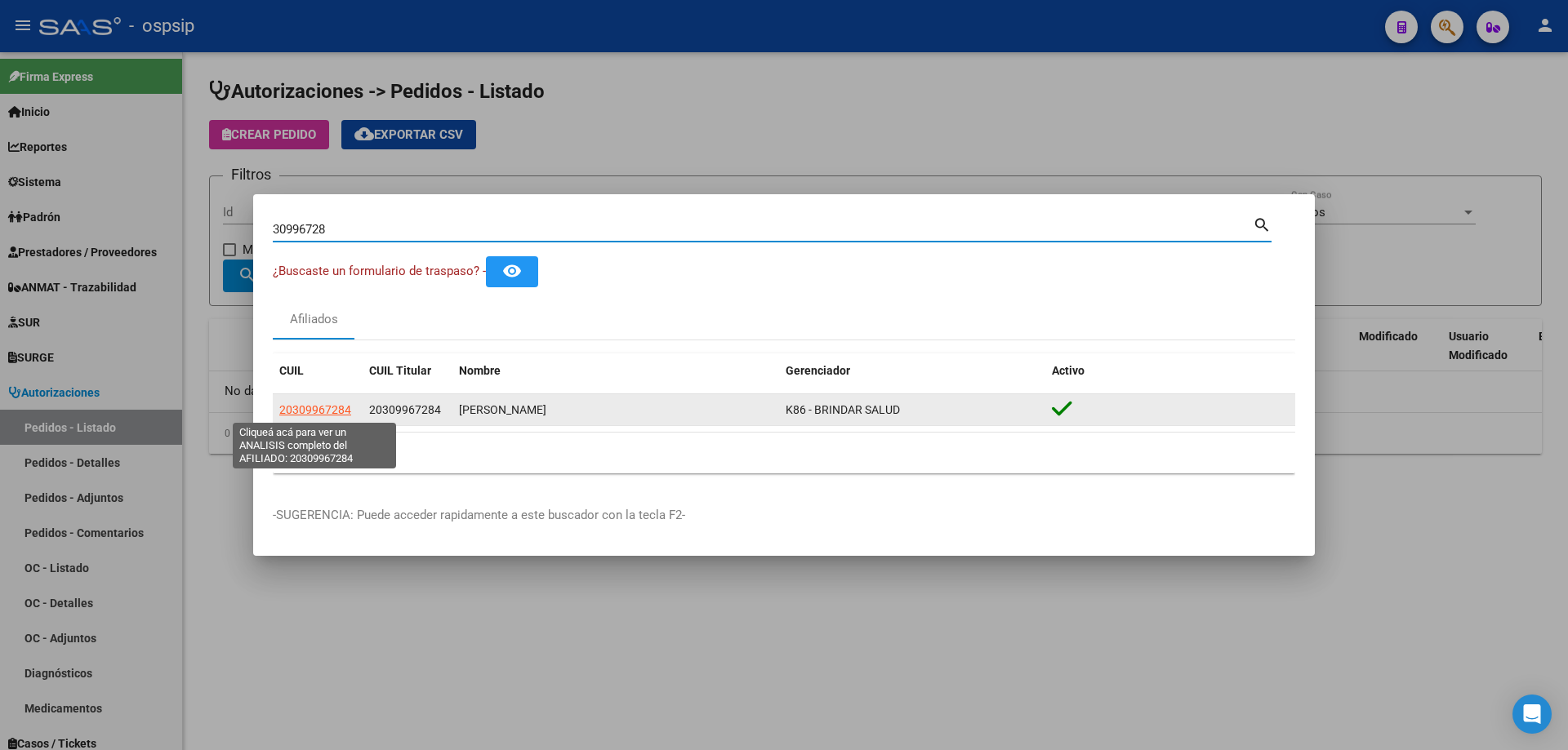
click at [306, 406] on span "20309967284" at bounding box center [315, 409] width 72 height 13
type textarea "20309967284"
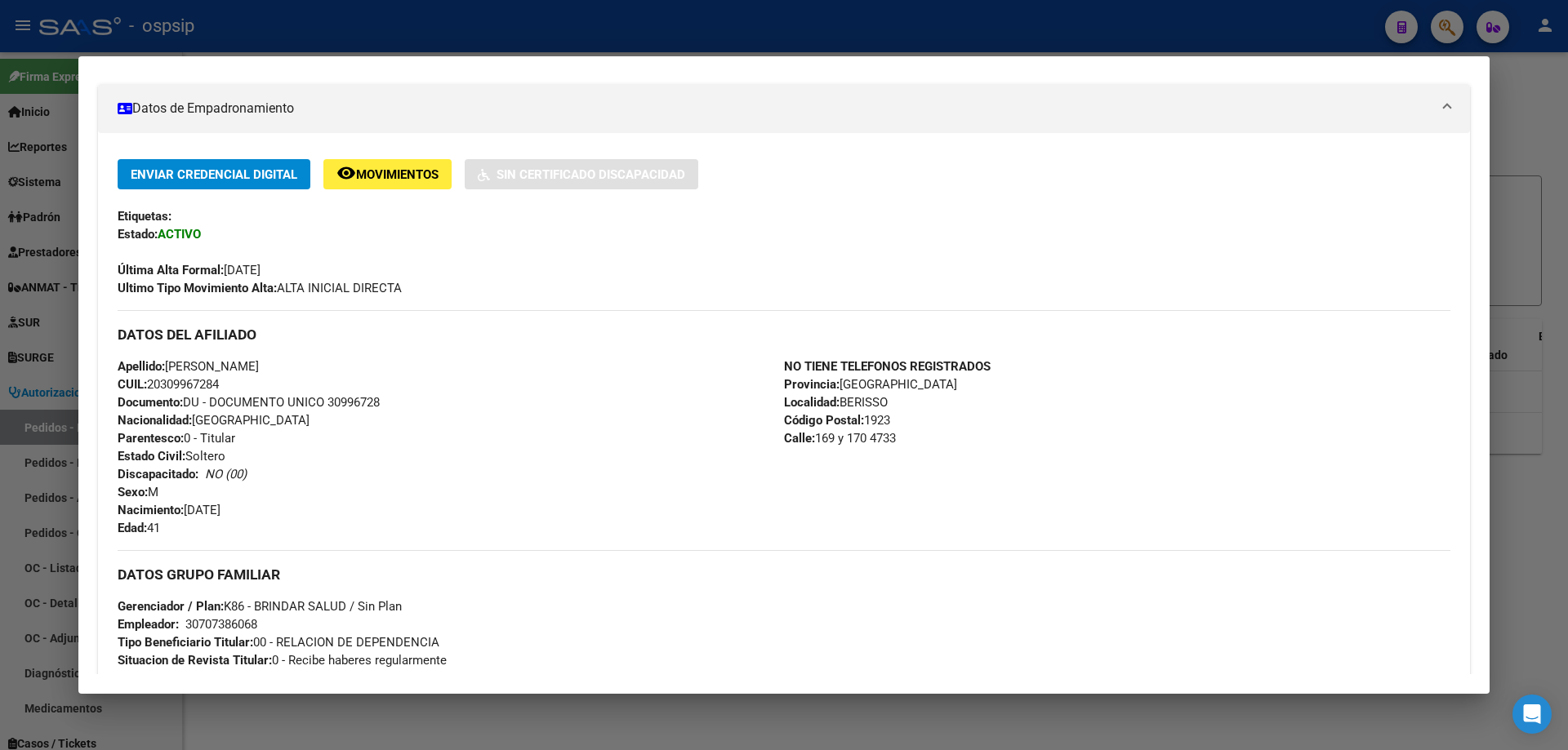
scroll to position [358, 0]
